Goal: Task Accomplishment & Management: Use online tool/utility

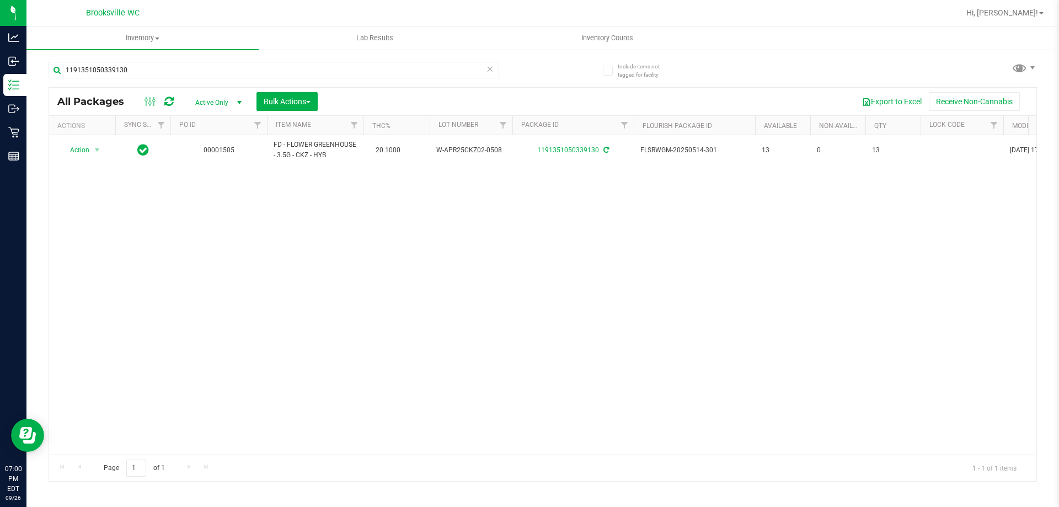
click at [490, 69] on icon at bounding box center [490, 68] width 8 height 13
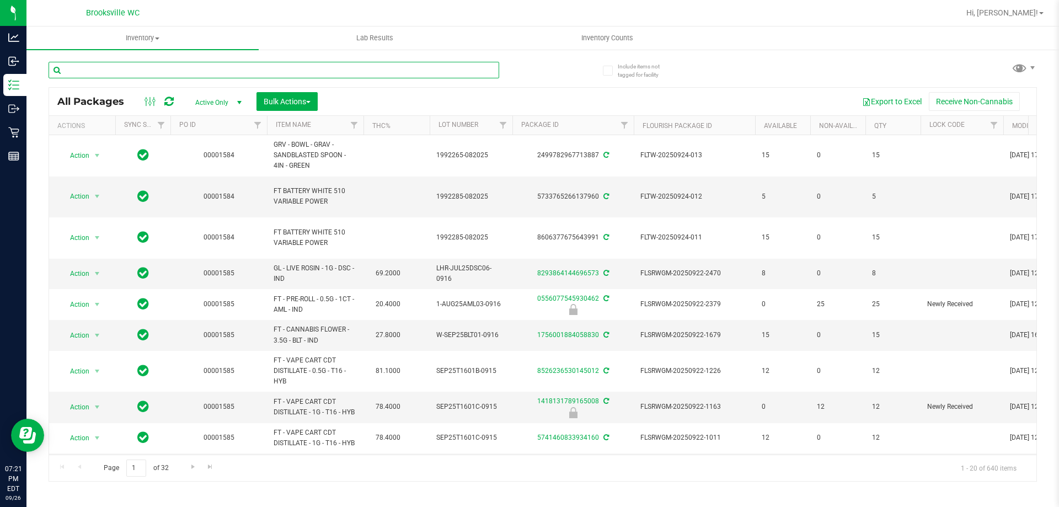
click at [131, 65] on input "text" at bounding box center [274, 70] width 451 height 17
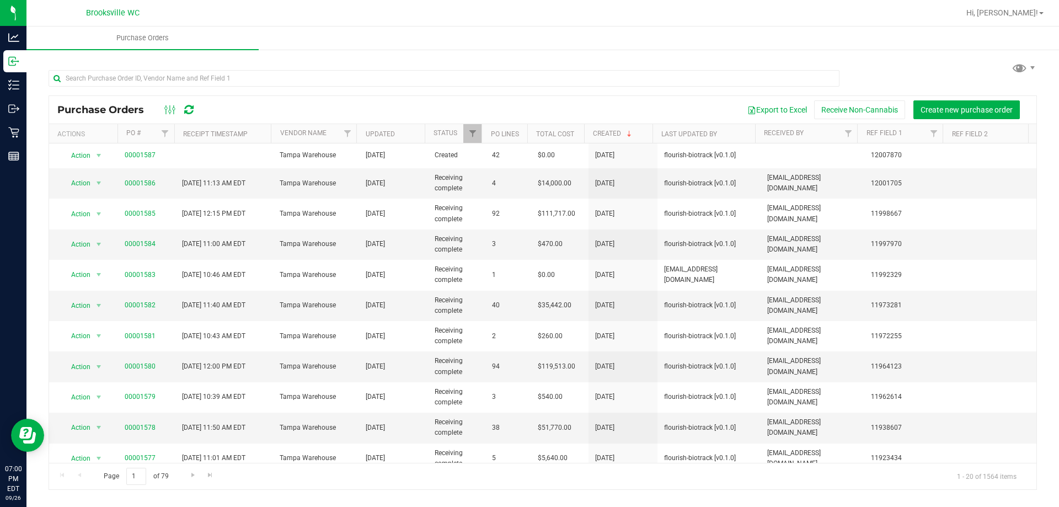
click at [298, 97] on div "Purchase Orders Export to Excel Receive Non-Cannabis Create new purchase order" at bounding box center [542, 110] width 987 height 28
